Goal: Task Accomplishment & Management: Use online tool/utility

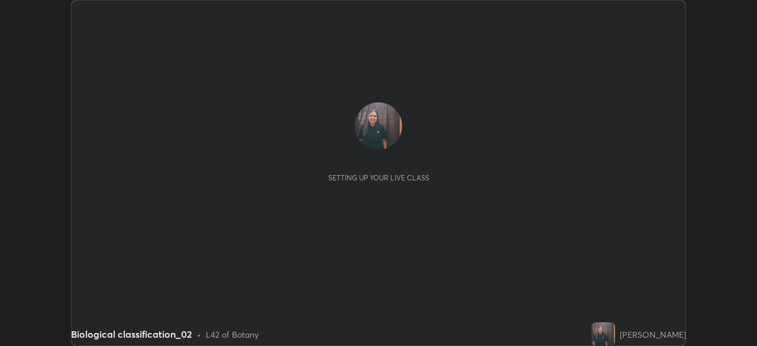
scroll to position [346, 756]
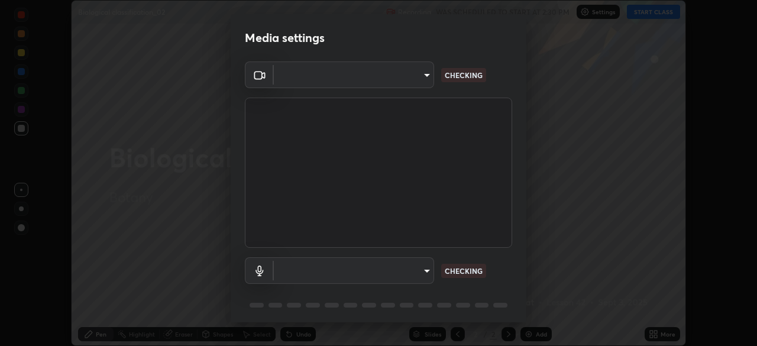
type input "23008043d16b3f933f5d29e9b3769097a1661712bf7e9030f0d00f953f479f19"
type input "ce8bbd661dce354a58a25af5271b3c1bd1d853cc8608d8e3321a5e34fd7f7726"
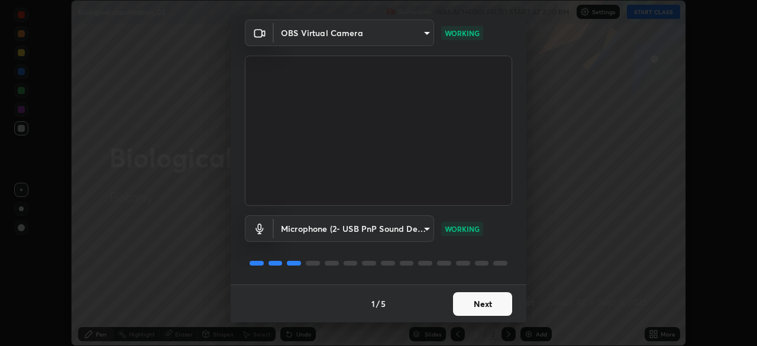
click at [465, 305] on button "Next" at bounding box center [482, 304] width 59 height 24
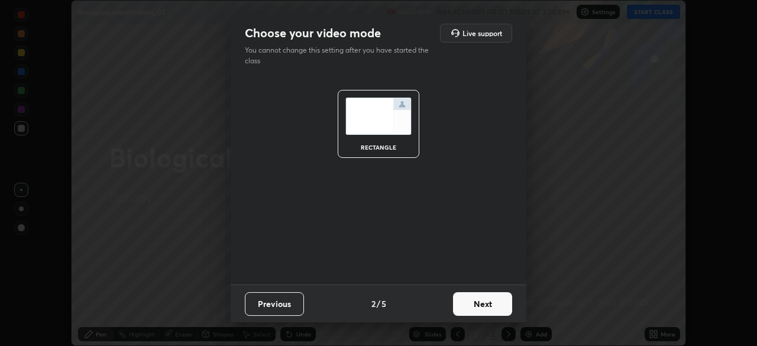
click at [463, 297] on button "Next" at bounding box center [482, 304] width 59 height 24
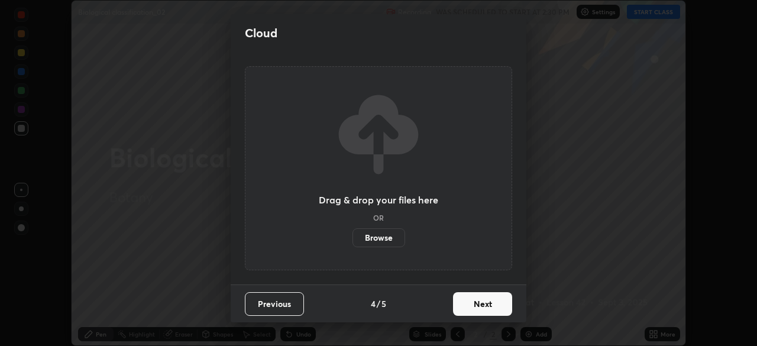
click at [465, 297] on button "Next" at bounding box center [482, 304] width 59 height 24
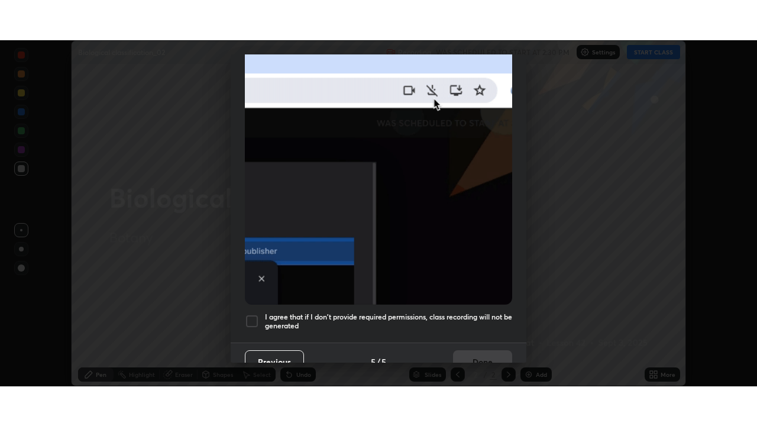
scroll to position [283, 0]
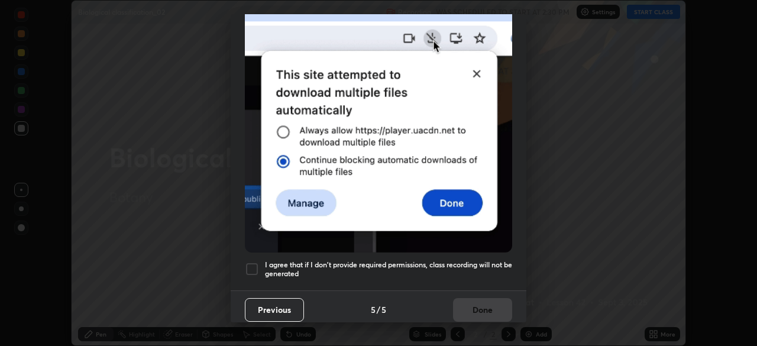
click at [246, 262] on div at bounding box center [252, 269] width 14 height 14
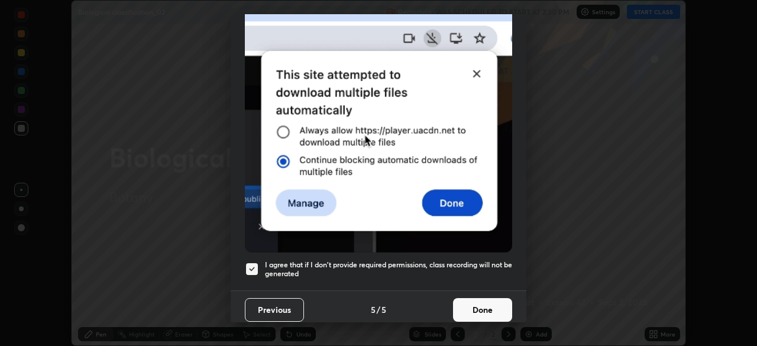
click at [474, 304] on button "Done" at bounding box center [482, 310] width 59 height 24
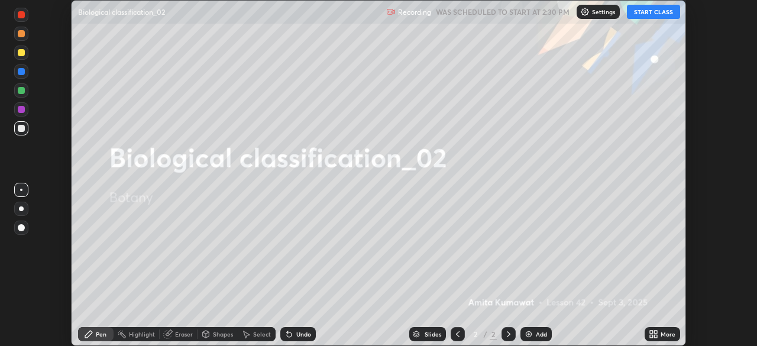
click at [648, 13] on button "START CLASS" at bounding box center [652, 12] width 53 height 14
click at [651, 331] on icon at bounding box center [651, 331] width 3 height 3
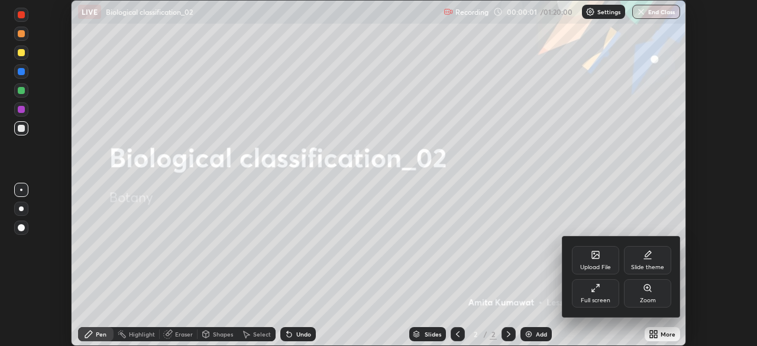
click at [603, 290] on div "Full screen" at bounding box center [595, 293] width 47 height 28
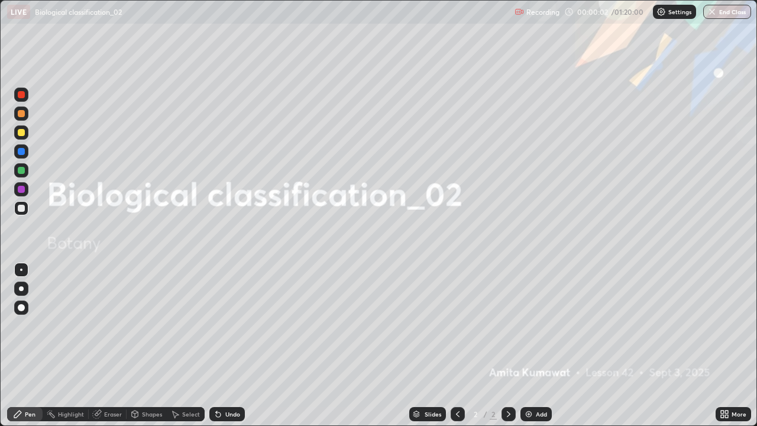
scroll to position [426, 757]
click at [527, 345] on img at bounding box center [528, 413] width 9 height 9
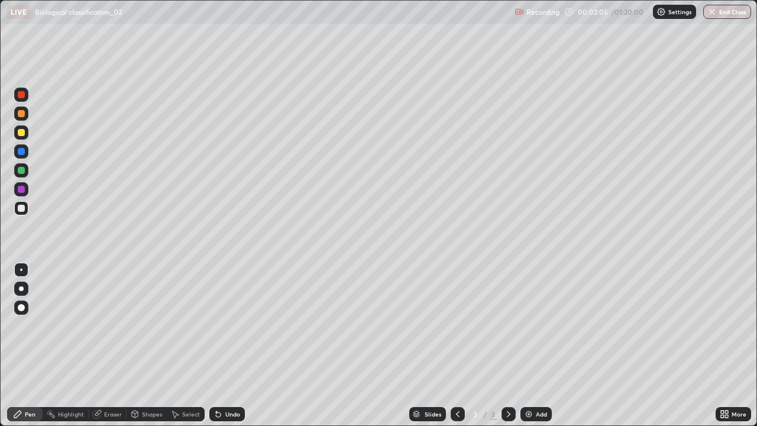
click at [725, 345] on icon at bounding box center [723, 413] width 9 height 9
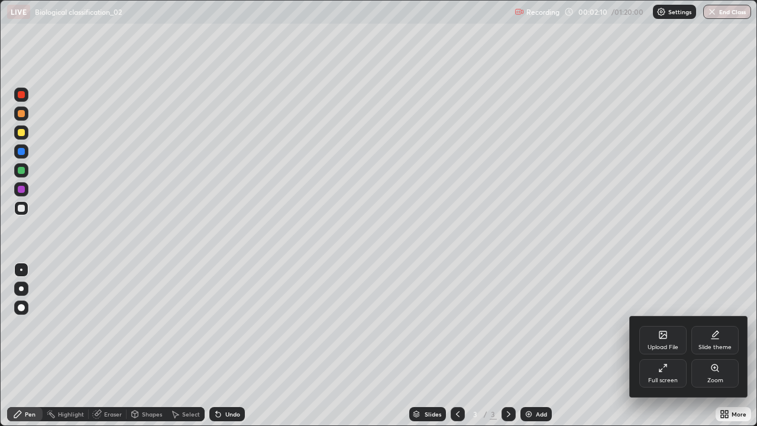
click at [22, 301] on div at bounding box center [378, 213] width 757 height 426
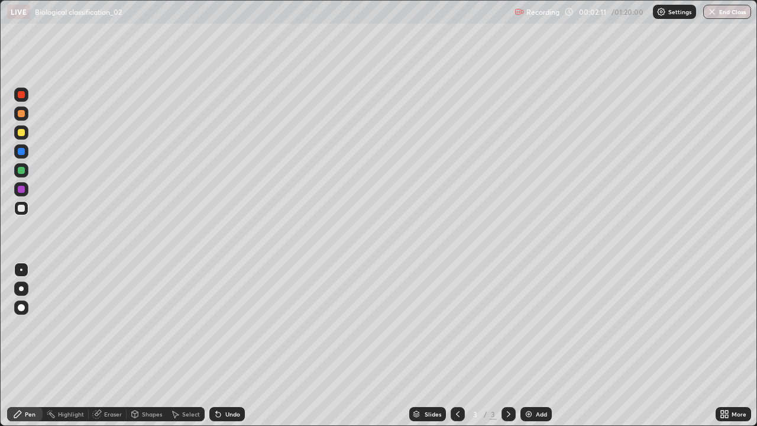
click at [23, 306] on div at bounding box center [21, 307] width 7 height 7
click at [138, 345] on icon at bounding box center [134, 413] width 9 height 9
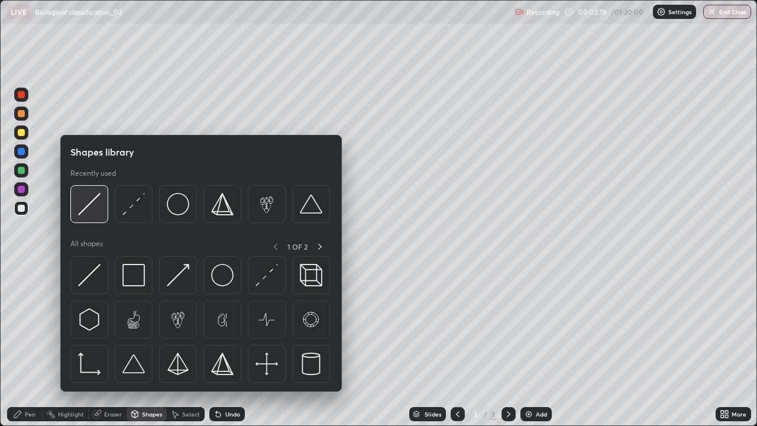
click at [90, 209] on img at bounding box center [89, 204] width 22 height 22
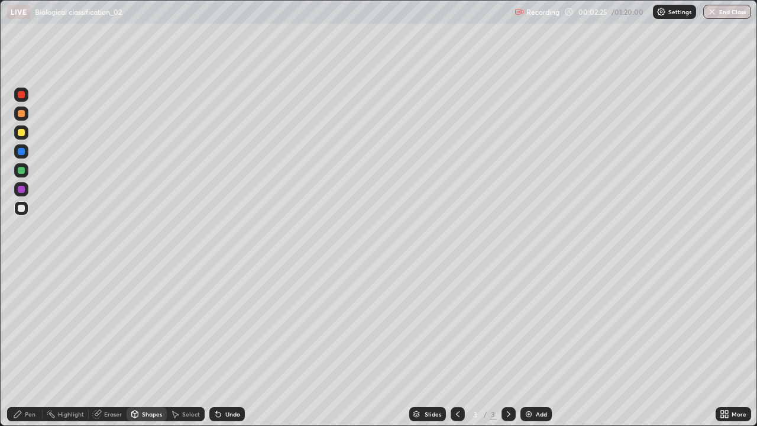
click at [222, 345] on div "Undo" at bounding box center [226, 414] width 35 height 14
click at [216, 345] on icon at bounding box center [216, 411] width 1 height 1
click at [411, 345] on div "Slides" at bounding box center [427, 414] width 37 height 14
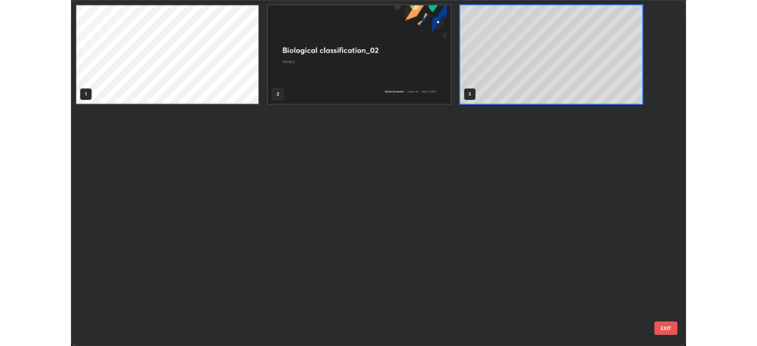
scroll to position [421, 749]
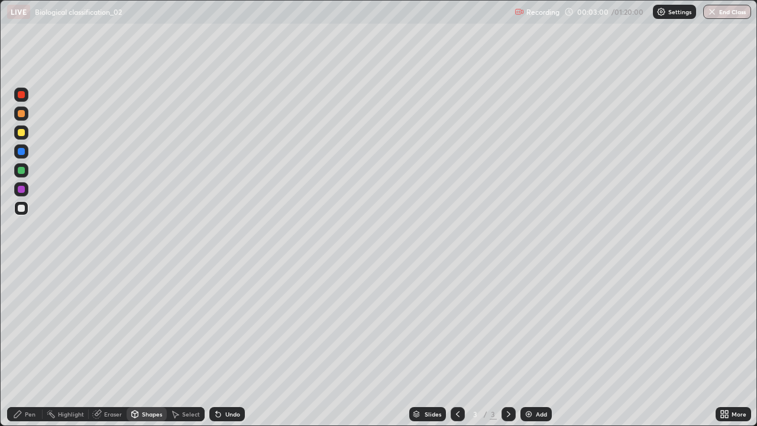
click at [25, 345] on div "Pen" at bounding box center [24, 414] width 35 height 14
click at [22, 283] on div at bounding box center [21, 288] width 14 height 14
click at [26, 184] on div at bounding box center [21, 189] width 14 height 14
click at [20, 207] on div at bounding box center [21, 207] width 7 height 7
click at [218, 345] on icon at bounding box center [218, 414] width 5 height 5
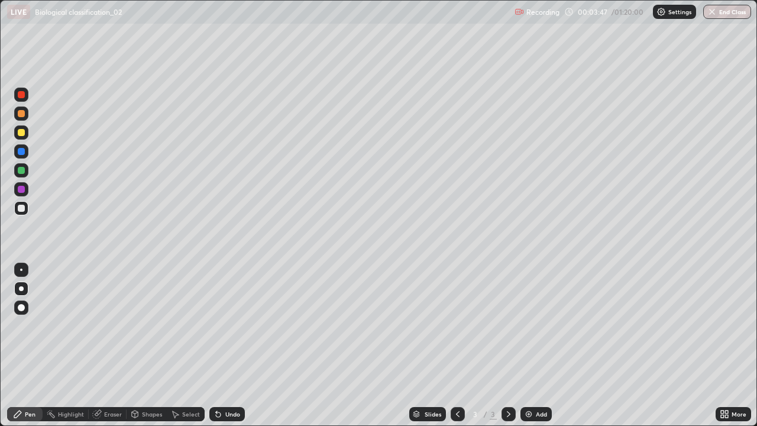
click at [221, 345] on icon at bounding box center [217, 413] width 9 height 9
click at [225, 345] on div "Undo" at bounding box center [232, 414] width 15 height 6
click at [19, 151] on div at bounding box center [21, 151] width 7 height 7
click at [22, 167] on div at bounding box center [21, 170] width 7 height 7
click at [8, 345] on div "Pen" at bounding box center [24, 414] width 35 height 14
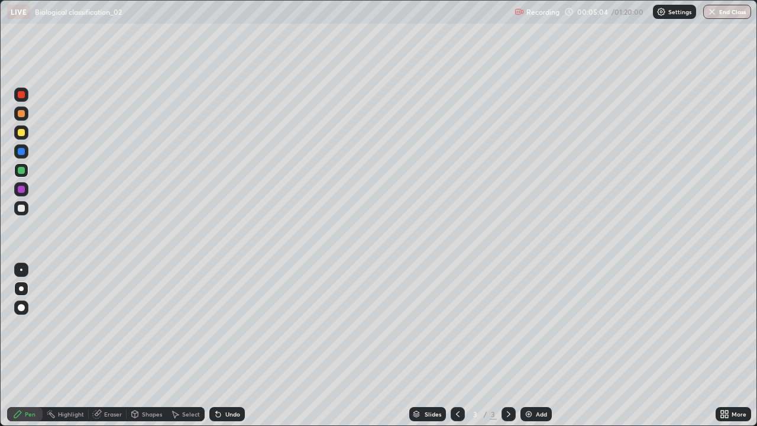
click at [20, 189] on div at bounding box center [21, 189] width 7 height 7
click at [22, 170] on div at bounding box center [21, 170] width 7 height 7
click at [220, 345] on icon at bounding box center [217, 413] width 9 height 9
click at [216, 345] on icon at bounding box center [218, 414] width 5 height 5
click at [219, 345] on icon at bounding box center [218, 414] width 5 height 5
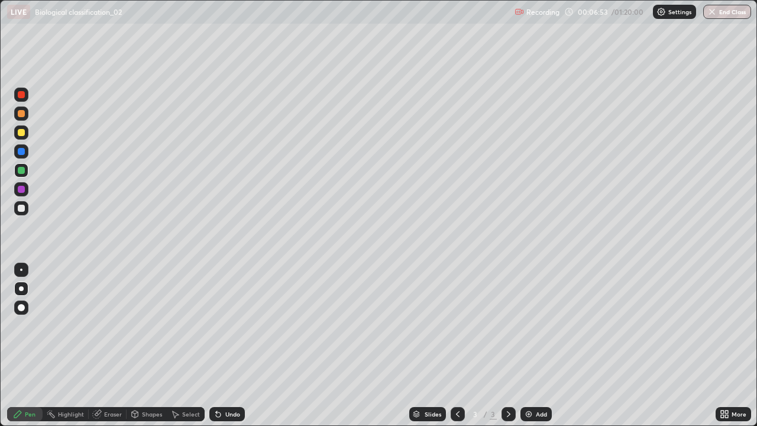
click at [22, 188] on div at bounding box center [21, 189] width 7 height 7
click at [223, 345] on div "Undo" at bounding box center [226, 414] width 35 height 14
click at [528, 345] on img at bounding box center [528, 413] width 9 height 9
click at [24, 209] on div at bounding box center [21, 207] width 7 height 7
click at [104, 345] on div "Eraser" at bounding box center [113, 414] width 18 height 6
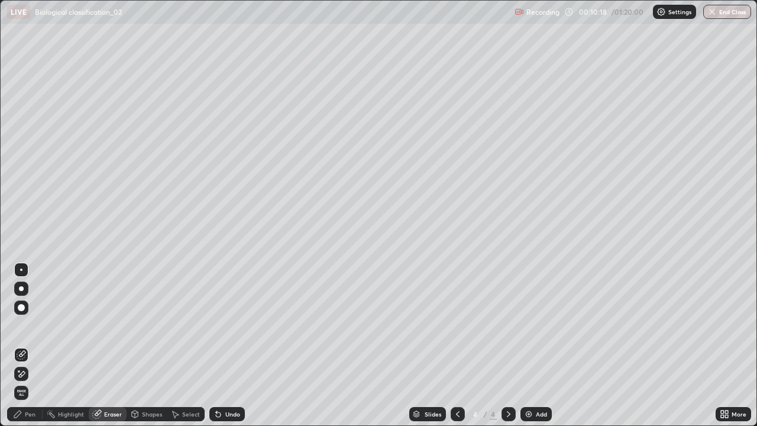
click at [25, 345] on div "Pen" at bounding box center [24, 414] width 35 height 14
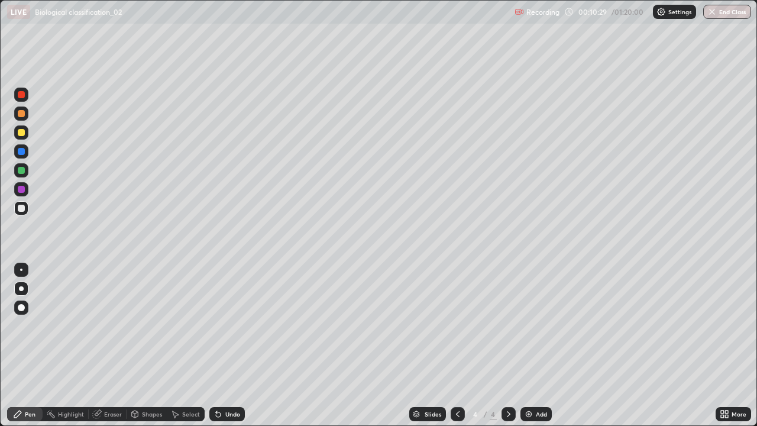
click at [455, 345] on icon at bounding box center [457, 413] width 9 height 9
click at [458, 345] on div at bounding box center [457, 414] width 14 height 14
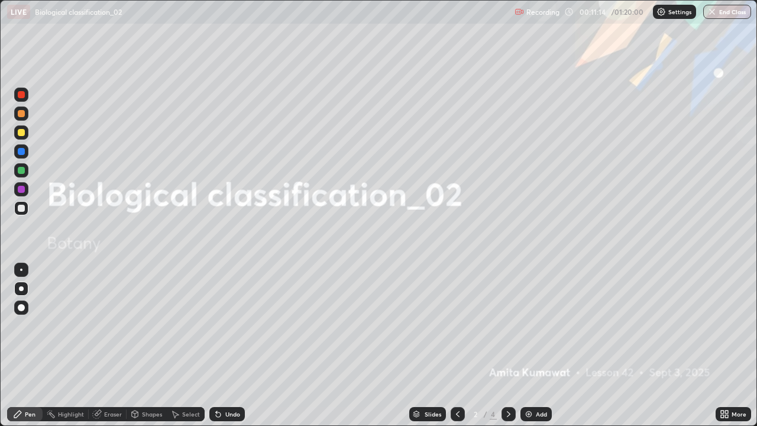
click at [508, 345] on icon at bounding box center [508, 413] width 9 height 9
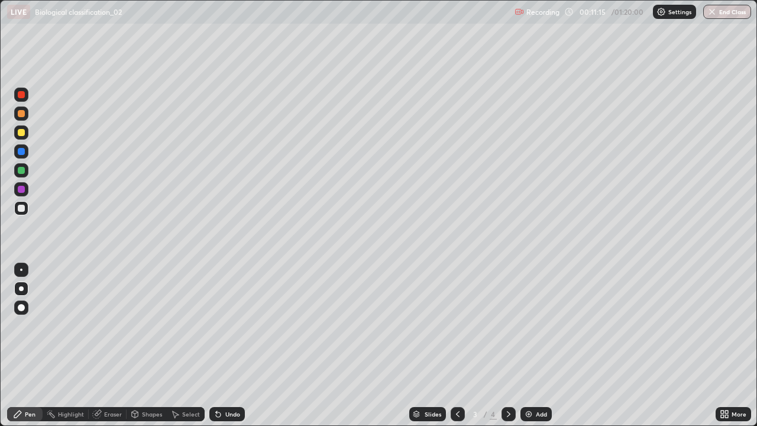
click at [507, 345] on icon at bounding box center [508, 413] width 9 height 9
click at [21, 191] on div at bounding box center [21, 189] width 7 height 7
click at [25, 151] on div at bounding box center [21, 151] width 14 height 14
click at [232, 345] on div "Undo" at bounding box center [232, 414] width 15 height 6
click at [236, 345] on div "Undo" at bounding box center [232, 414] width 15 height 6
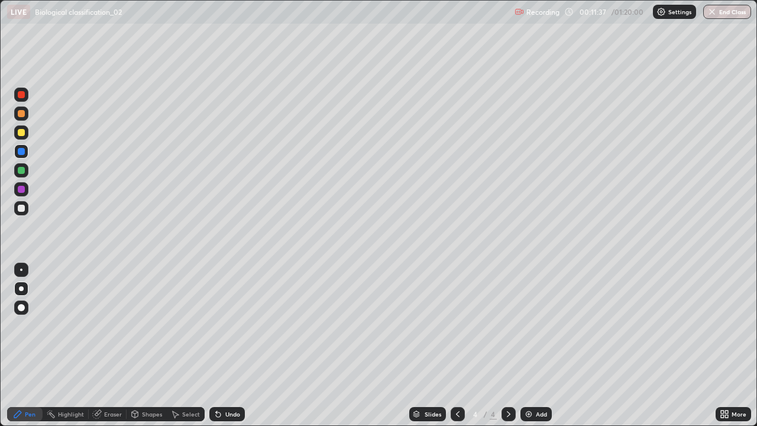
click at [236, 345] on div "Undo" at bounding box center [232, 414] width 15 height 6
click at [237, 345] on div "Undo" at bounding box center [232, 414] width 15 height 6
click at [22, 171] on div at bounding box center [21, 170] width 7 height 7
click at [20, 193] on div at bounding box center [21, 189] width 14 height 14
click at [22, 150] on div at bounding box center [21, 151] width 7 height 7
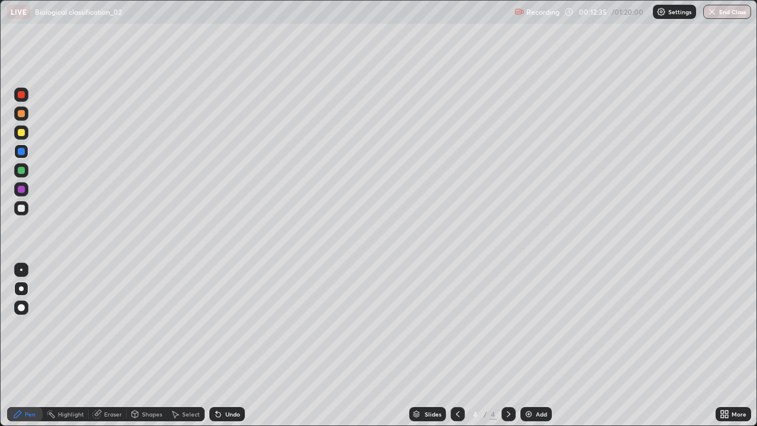
click at [460, 345] on div at bounding box center [457, 414] width 14 height 24
click at [21, 131] on div at bounding box center [21, 132] width 7 height 7
click at [506, 345] on icon at bounding box center [508, 413] width 9 height 9
click at [21, 113] on div at bounding box center [21, 113] width 7 height 7
click at [28, 207] on div at bounding box center [21, 208] width 14 height 14
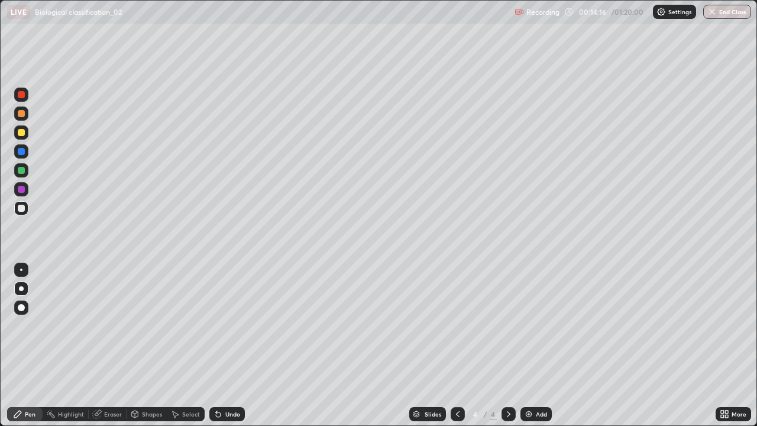
click at [232, 345] on div "Undo" at bounding box center [226, 414] width 35 height 14
click at [20, 189] on div at bounding box center [21, 189] width 7 height 7
click at [27, 208] on div at bounding box center [21, 208] width 14 height 14
click at [21, 151] on div at bounding box center [21, 151] width 7 height 7
click at [22, 171] on div at bounding box center [21, 170] width 7 height 7
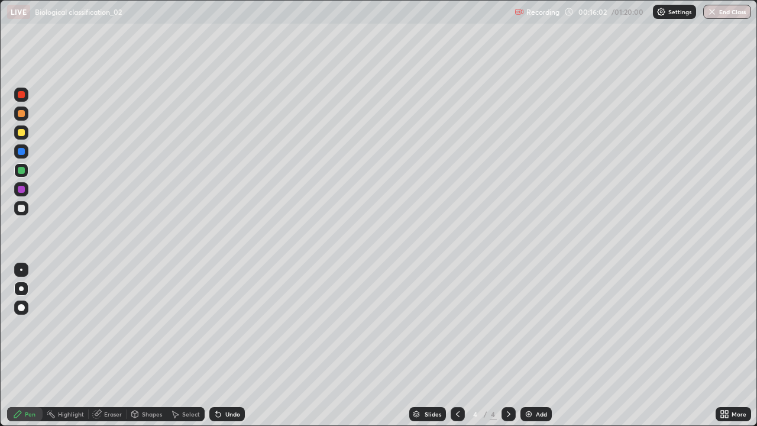
click at [20, 186] on div at bounding box center [21, 189] width 7 height 7
click at [230, 345] on div "Undo" at bounding box center [232, 414] width 15 height 6
click at [458, 345] on div at bounding box center [457, 414] width 14 height 24
click at [508, 345] on icon at bounding box center [508, 413] width 9 height 9
click at [507, 345] on icon at bounding box center [508, 413] width 9 height 9
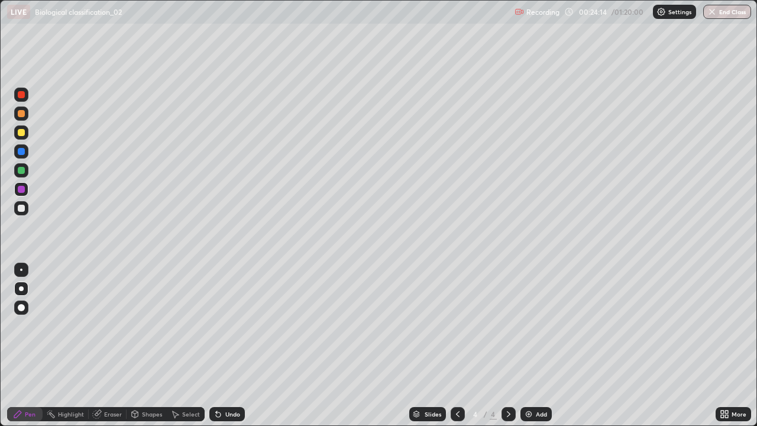
click at [529, 345] on img at bounding box center [528, 413] width 9 height 9
click at [24, 207] on div at bounding box center [21, 207] width 7 height 7
click at [22, 99] on div at bounding box center [21, 94] width 14 height 14
click at [456, 345] on div at bounding box center [457, 414] width 14 height 24
click at [507, 345] on icon at bounding box center [508, 413] width 9 height 9
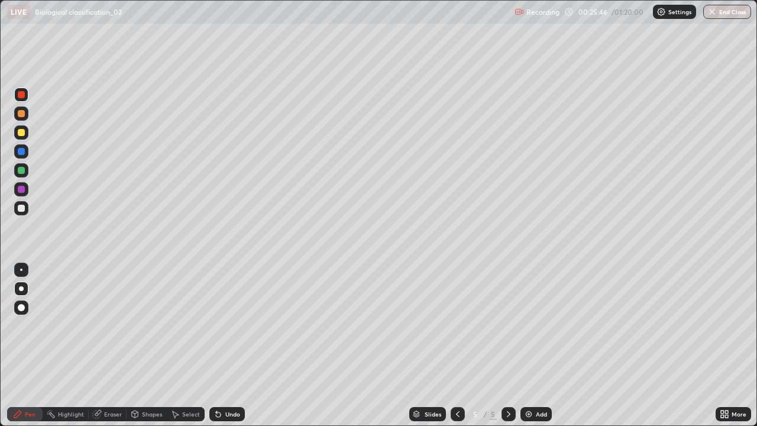
click at [20, 135] on div at bounding box center [21, 132] width 7 height 7
click at [18, 152] on div at bounding box center [21, 151] width 7 height 7
click at [228, 345] on div "Undo" at bounding box center [232, 414] width 15 height 6
click at [17, 193] on div at bounding box center [21, 189] width 14 height 14
click at [22, 208] on div at bounding box center [21, 207] width 7 height 7
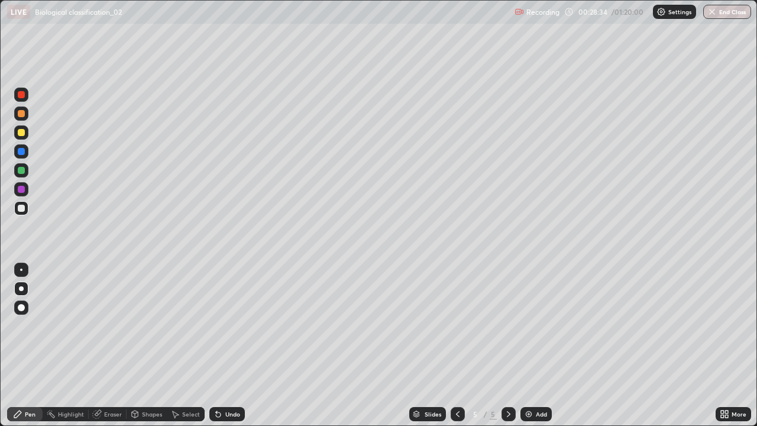
click at [27, 190] on div at bounding box center [21, 189] width 14 height 14
click at [25, 111] on div at bounding box center [21, 113] width 14 height 14
click at [229, 345] on div "Undo" at bounding box center [232, 414] width 15 height 6
click at [522, 345] on div "Add" at bounding box center [535, 414] width 31 height 14
click at [20, 97] on div at bounding box center [21, 94] width 7 height 7
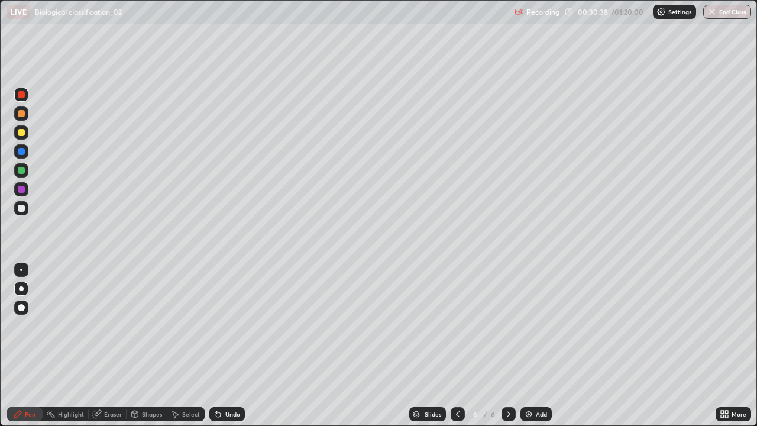
click at [24, 207] on div at bounding box center [21, 207] width 7 height 7
click at [27, 189] on div at bounding box center [21, 189] width 14 height 14
click at [236, 345] on div "Undo" at bounding box center [232, 414] width 15 height 6
click at [241, 345] on div "Undo" at bounding box center [226, 414] width 35 height 14
click at [228, 345] on div "Undo" at bounding box center [232, 414] width 15 height 6
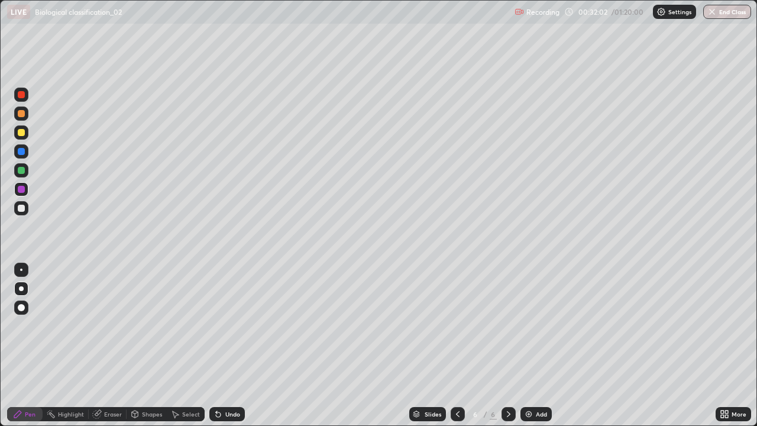
click at [24, 170] on div at bounding box center [21, 170] width 7 height 7
click at [21, 209] on div at bounding box center [21, 207] width 7 height 7
click at [456, 345] on icon at bounding box center [458, 414] width 4 height 6
click at [510, 345] on div at bounding box center [508, 414] width 14 height 14
click at [530, 345] on img at bounding box center [528, 413] width 9 height 9
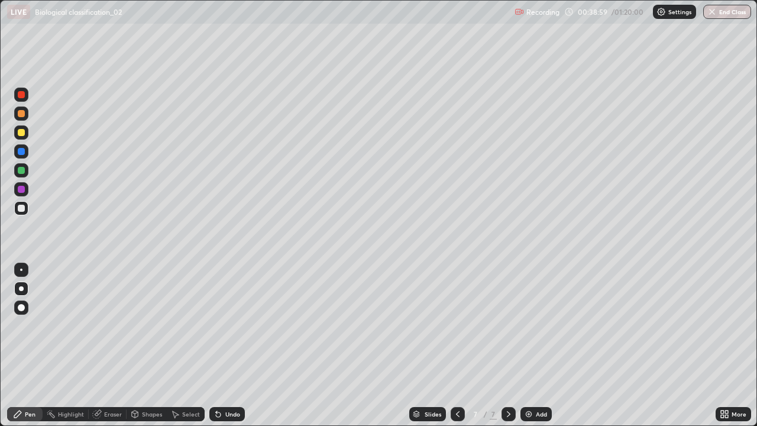
click at [24, 191] on div at bounding box center [21, 189] width 7 height 7
click at [22, 169] on div at bounding box center [21, 170] width 7 height 7
click at [21, 209] on div at bounding box center [21, 207] width 7 height 7
click at [24, 190] on div at bounding box center [21, 189] width 7 height 7
click at [25, 170] on div at bounding box center [21, 170] width 14 height 14
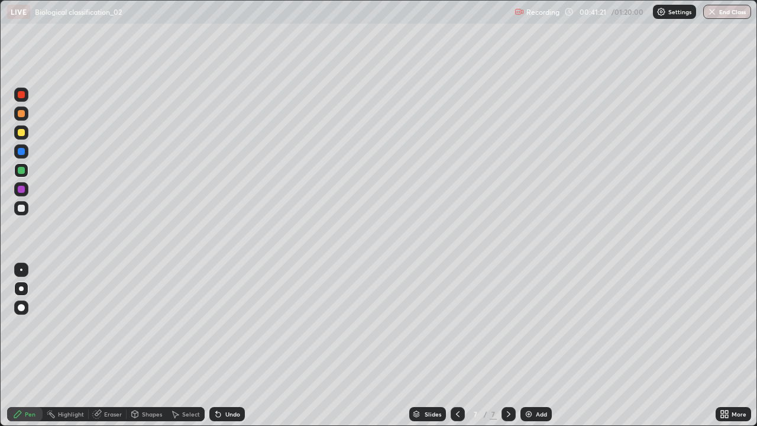
click at [22, 134] on div at bounding box center [21, 132] width 7 height 7
click at [457, 345] on icon at bounding box center [457, 413] width 9 height 9
click at [455, 345] on icon at bounding box center [457, 413] width 9 height 9
click at [507, 345] on icon at bounding box center [509, 414] width 4 height 6
click at [505, 345] on icon at bounding box center [508, 413] width 9 height 9
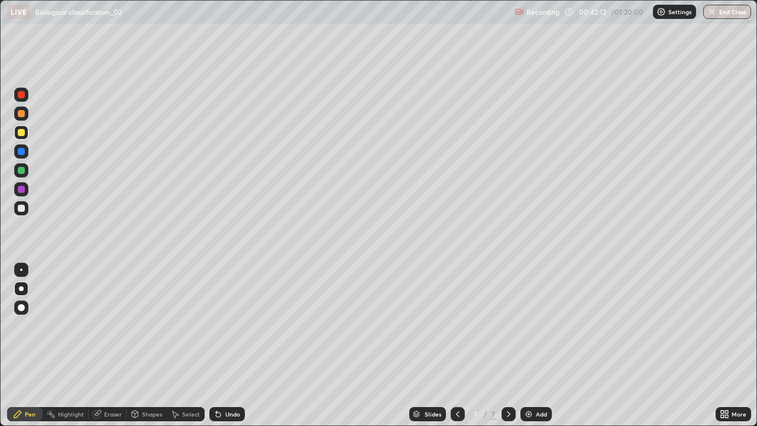
click at [22, 212] on div at bounding box center [21, 208] width 14 height 14
click at [21, 190] on div at bounding box center [21, 189] width 7 height 7
click at [23, 169] on div at bounding box center [21, 170] width 7 height 7
click at [453, 345] on icon at bounding box center [457, 413] width 9 height 9
click at [513, 345] on div at bounding box center [508, 414] width 14 height 24
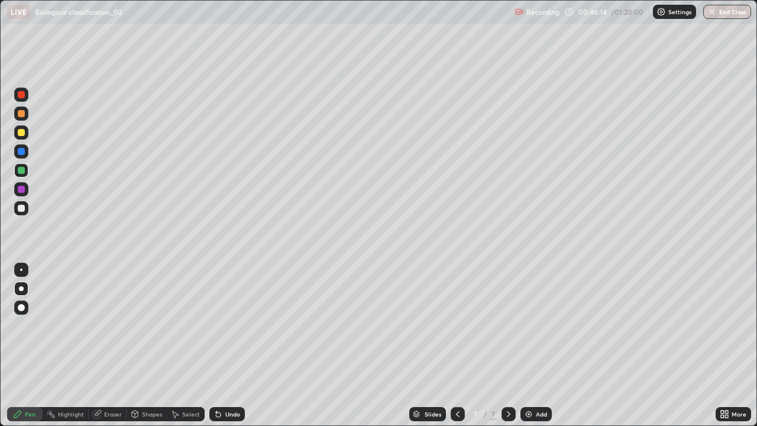
click at [528, 345] on img at bounding box center [528, 413] width 9 height 9
click at [21, 202] on div at bounding box center [21, 208] width 14 height 14
click at [24, 97] on div at bounding box center [21, 94] width 7 height 7
click at [22, 171] on div at bounding box center [21, 170] width 7 height 7
click at [22, 115] on div at bounding box center [21, 113] width 7 height 7
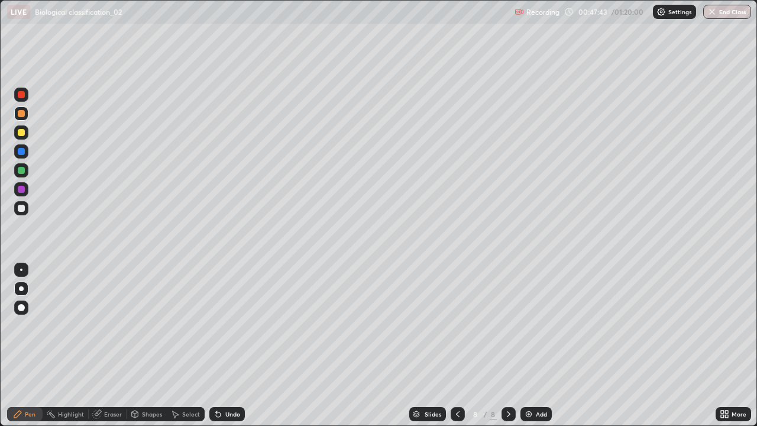
click at [20, 190] on div at bounding box center [21, 189] width 7 height 7
click at [229, 345] on div "Undo" at bounding box center [232, 414] width 15 height 6
click at [21, 97] on div at bounding box center [21, 94] width 7 height 7
click at [23, 209] on div at bounding box center [21, 207] width 7 height 7
click at [21, 274] on div at bounding box center [21, 269] width 14 height 14
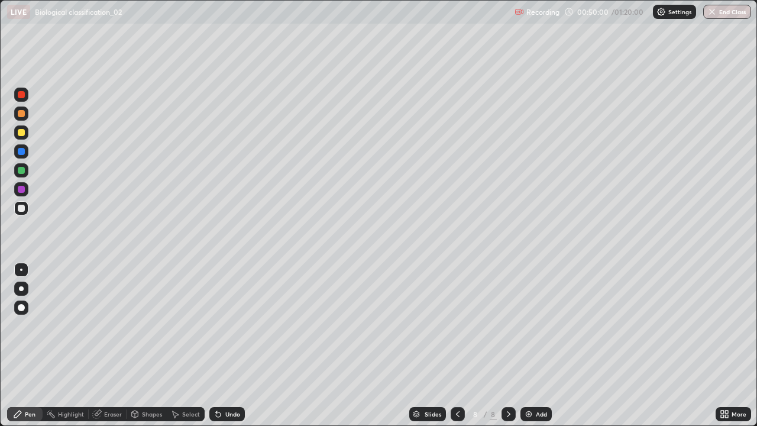
click at [22, 190] on div at bounding box center [21, 189] width 7 height 7
click at [21, 288] on div at bounding box center [21, 288] width 5 height 5
click at [20, 207] on div at bounding box center [21, 207] width 7 height 7
click at [22, 170] on div at bounding box center [21, 170] width 7 height 7
click at [24, 131] on div at bounding box center [21, 132] width 7 height 7
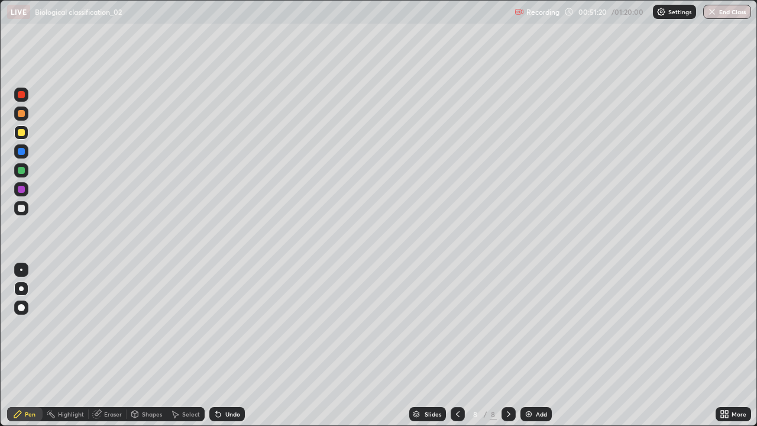
click at [51, 345] on rect at bounding box center [52, 415] width 6 height 6
click at [21, 345] on icon at bounding box center [21, 374] width 2 height 2
click at [22, 345] on div "Pen" at bounding box center [24, 414] width 35 height 14
click at [216, 345] on icon at bounding box center [218, 414] width 5 height 5
click at [26, 151] on div at bounding box center [21, 151] width 14 height 14
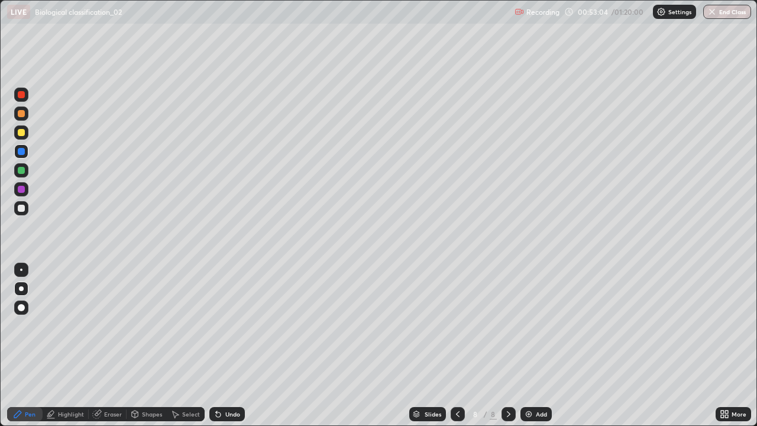
click at [226, 345] on div "Undo" at bounding box center [226, 414] width 35 height 14
click at [22, 189] on div at bounding box center [21, 189] width 7 height 7
click at [455, 345] on icon at bounding box center [457, 413] width 9 height 9
click at [508, 345] on icon at bounding box center [508, 413] width 9 height 9
click at [527, 345] on div "Add" at bounding box center [535, 414] width 31 height 14
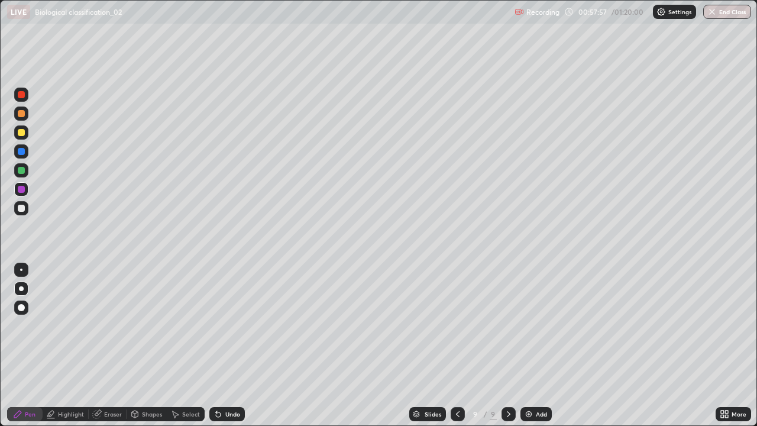
click at [26, 152] on div at bounding box center [21, 151] width 14 height 14
click at [21, 116] on div at bounding box center [21, 113] width 7 height 7
click at [25, 209] on div at bounding box center [21, 208] width 14 height 14
click at [20, 99] on div at bounding box center [21, 94] width 14 height 14
click at [20, 188] on div at bounding box center [21, 189] width 7 height 7
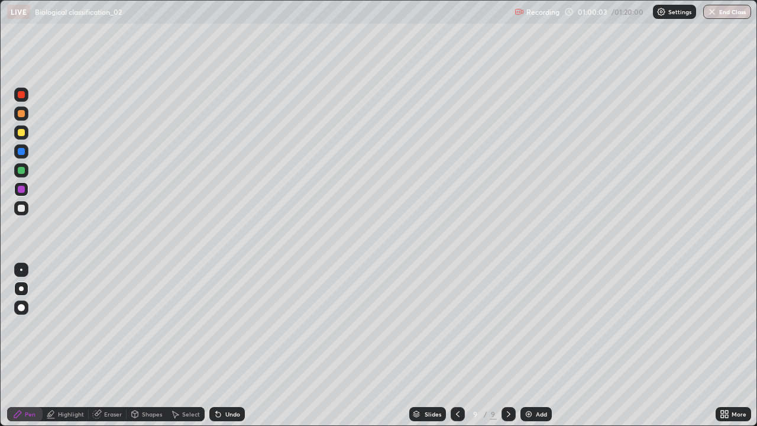
click at [233, 345] on div "Undo" at bounding box center [232, 414] width 15 height 6
click at [21, 168] on div at bounding box center [21, 170] width 7 height 7
click at [526, 345] on img at bounding box center [528, 413] width 9 height 9
click at [22, 95] on div at bounding box center [21, 94] width 7 height 7
click at [22, 151] on div at bounding box center [21, 151] width 7 height 7
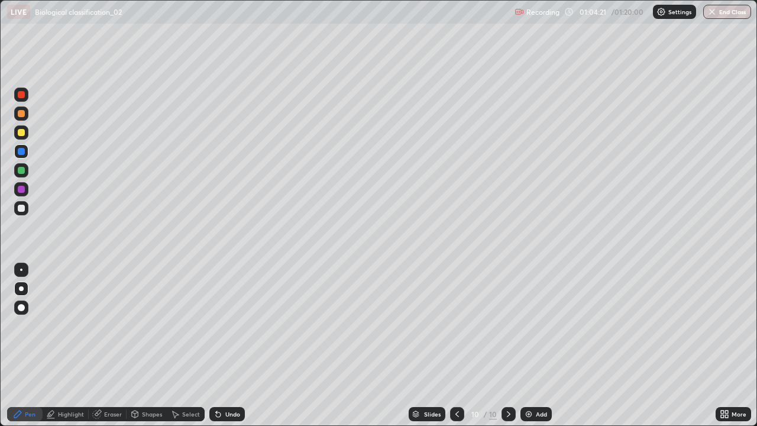
click at [22, 171] on div at bounding box center [21, 170] width 7 height 7
click at [22, 189] on div at bounding box center [21, 189] width 7 height 7
click at [96, 345] on icon at bounding box center [97, 414] width 8 height 8
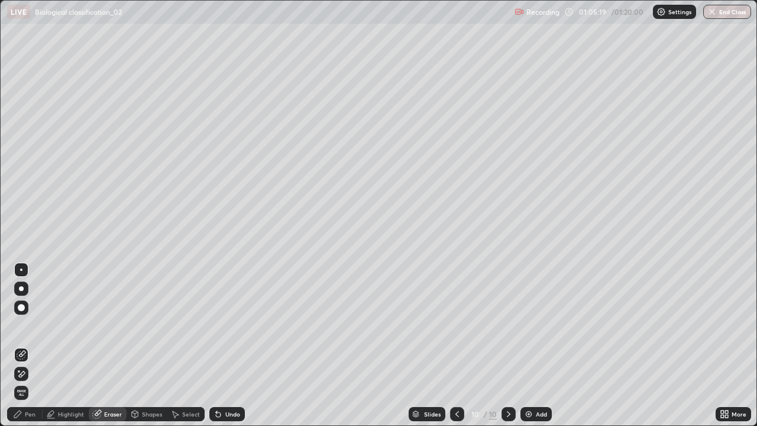
click at [30, 345] on div "Pen" at bounding box center [30, 414] width 11 height 6
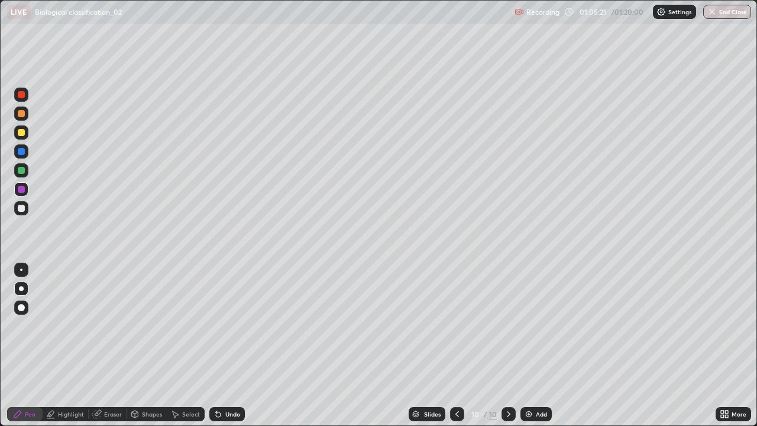
click at [18, 206] on div at bounding box center [21, 207] width 7 height 7
click at [230, 345] on div "Undo" at bounding box center [232, 414] width 15 height 6
click at [22, 191] on div at bounding box center [21, 189] width 7 height 7
click at [453, 345] on icon at bounding box center [456, 413] width 9 height 9
click at [507, 345] on icon at bounding box center [508, 413] width 9 height 9
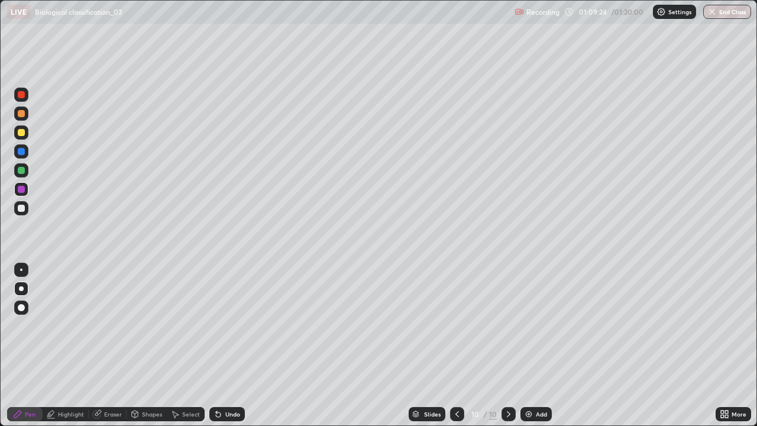
click at [27, 95] on div at bounding box center [21, 94] width 14 height 14
click at [22, 118] on div at bounding box center [21, 113] width 14 height 14
click at [26, 189] on div at bounding box center [21, 189] width 14 height 14
click at [22, 204] on div at bounding box center [21, 207] width 7 height 7
click at [239, 345] on div "Undo" at bounding box center [226, 414] width 35 height 14
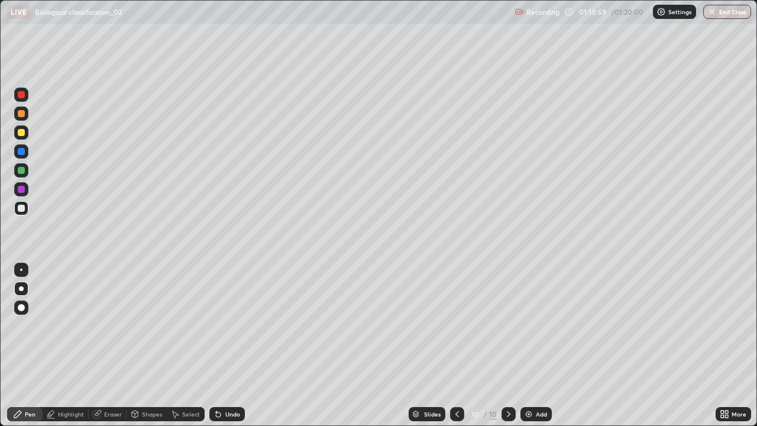
click at [241, 345] on div "Undo" at bounding box center [226, 414] width 35 height 14
click at [238, 345] on div "Undo" at bounding box center [232, 414] width 15 height 6
click at [236, 345] on div "Undo" at bounding box center [226, 414] width 35 height 14
click at [455, 345] on icon at bounding box center [456, 413] width 9 height 9
click at [508, 345] on div at bounding box center [508, 414] width 14 height 24
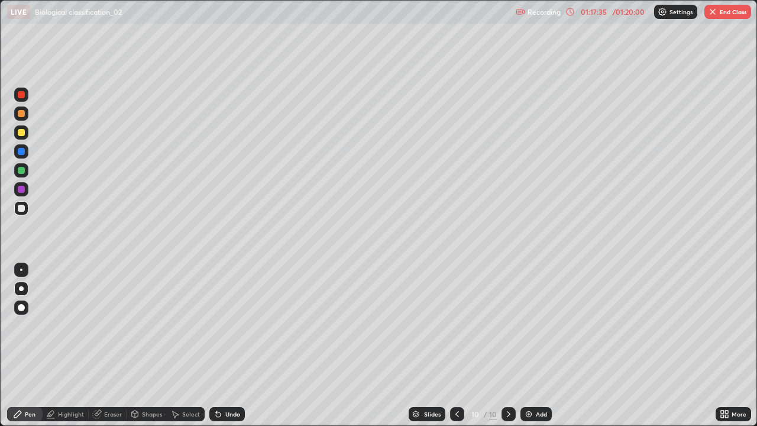
click at [182, 345] on div "Select" at bounding box center [191, 414] width 18 height 6
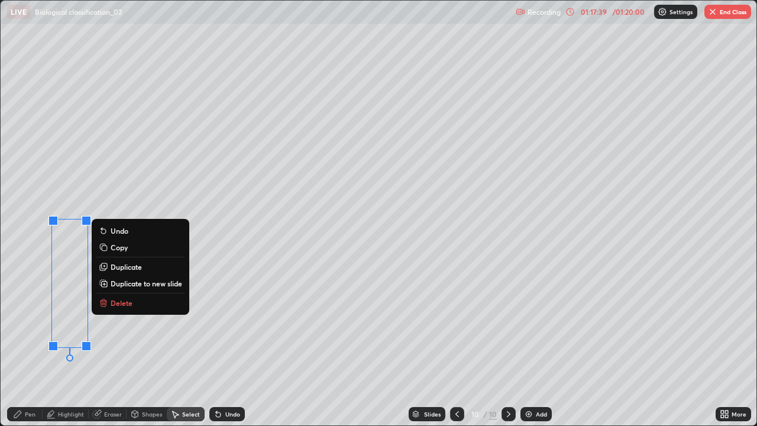
click at [124, 296] on button "Delete" at bounding box center [140, 303] width 88 height 14
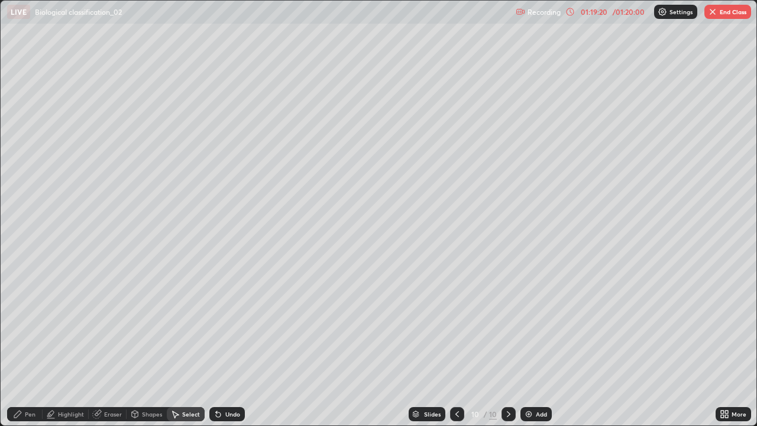
click at [736, 8] on button "End Class" at bounding box center [727, 12] width 47 height 14
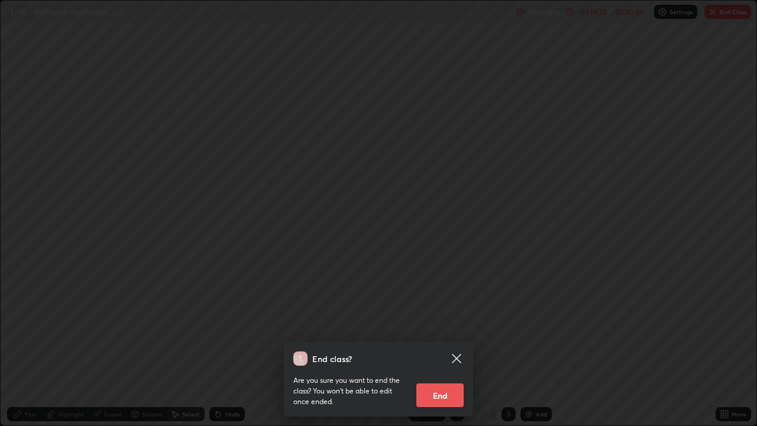
click at [440, 345] on button "End" at bounding box center [439, 395] width 47 height 24
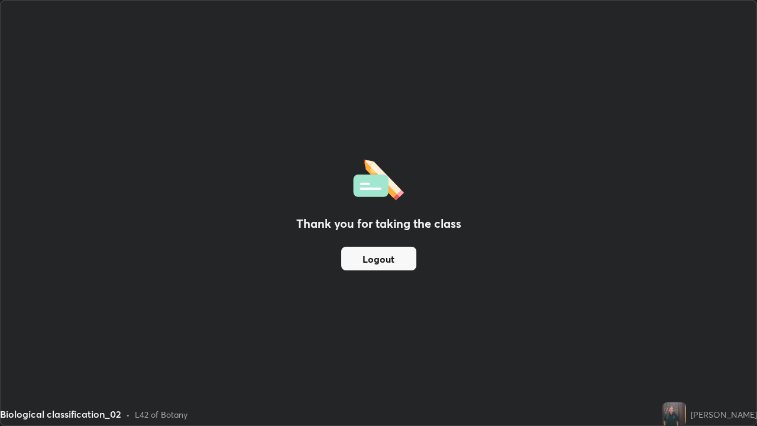
click at [392, 257] on button "Logout" at bounding box center [378, 258] width 75 height 24
click at [363, 256] on button "Logout" at bounding box center [378, 258] width 75 height 24
click at [361, 259] on button "Logout" at bounding box center [378, 258] width 75 height 24
click at [358, 256] on button "Logout" at bounding box center [378, 258] width 75 height 24
click at [361, 251] on button "Logout" at bounding box center [378, 258] width 75 height 24
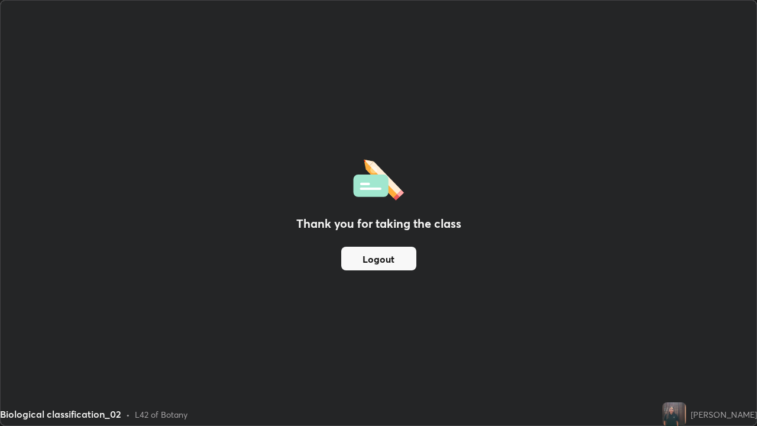
click at [365, 254] on button "Logout" at bounding box center [378, 258] width 75 height 24
click at [361, 258] on button "Logout" at bounding box center [378, 258] width 75 height 24
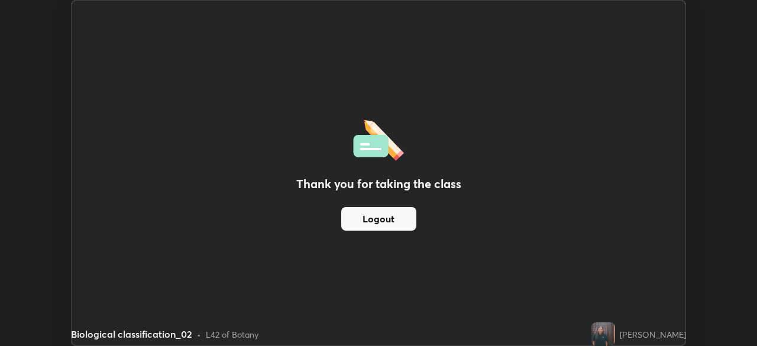
scroll to position [58758, 58347]
